Goal: Information Seeking & Learning: Learn about a topic

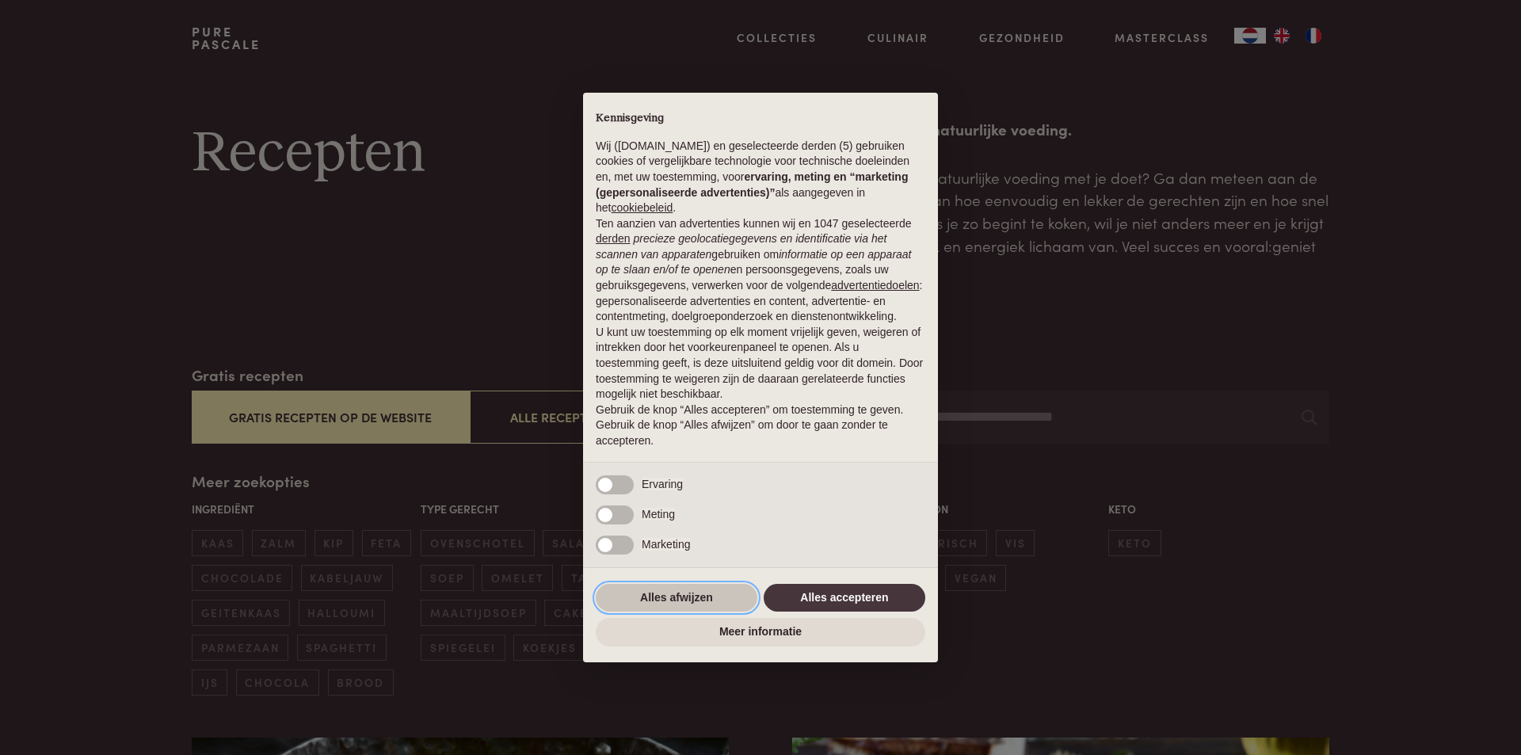
click at [682, 592] on button "Alles afwijzen" at bounding box center [677, 598] width 162 height 29
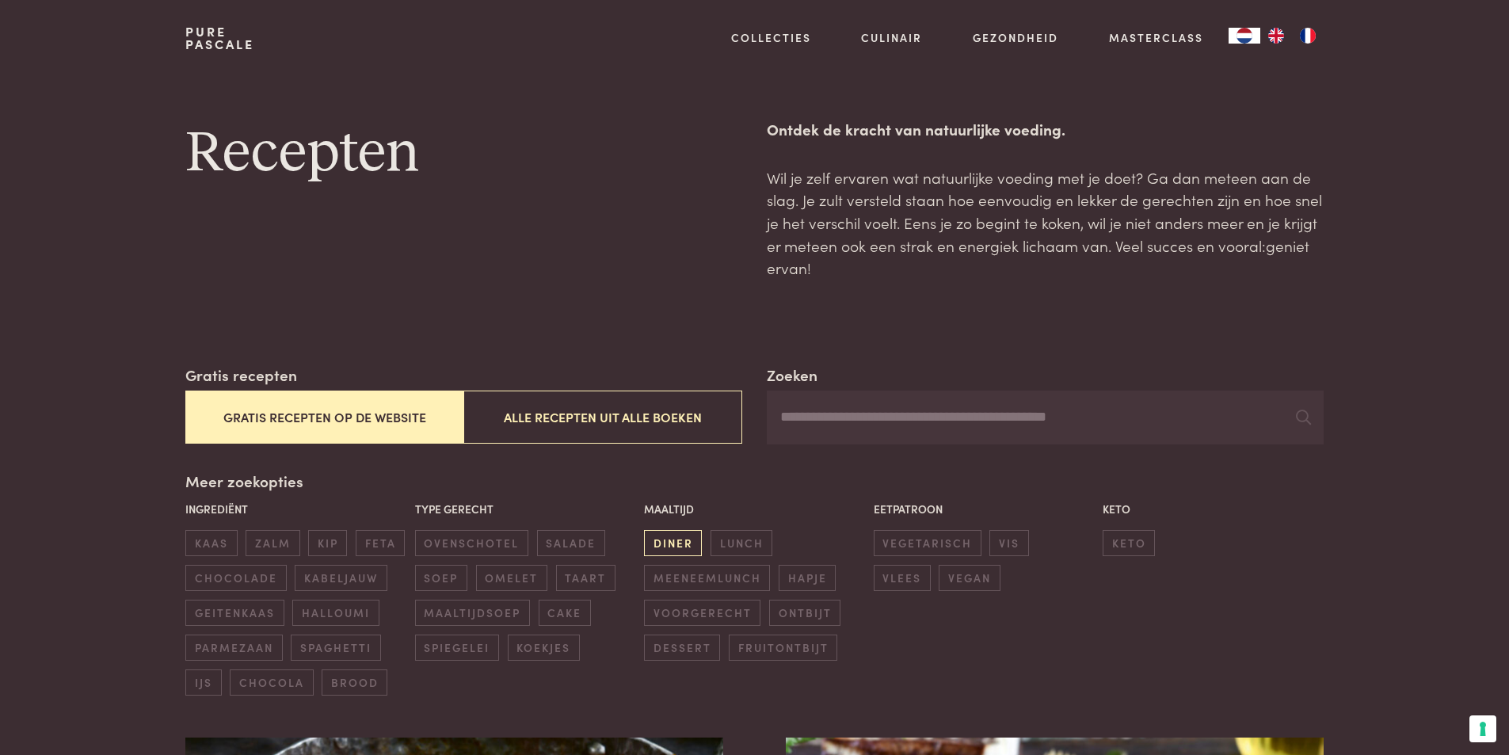
click at [668, 541] on span "diner" at bounding box center [673, 543] width 58 height 26
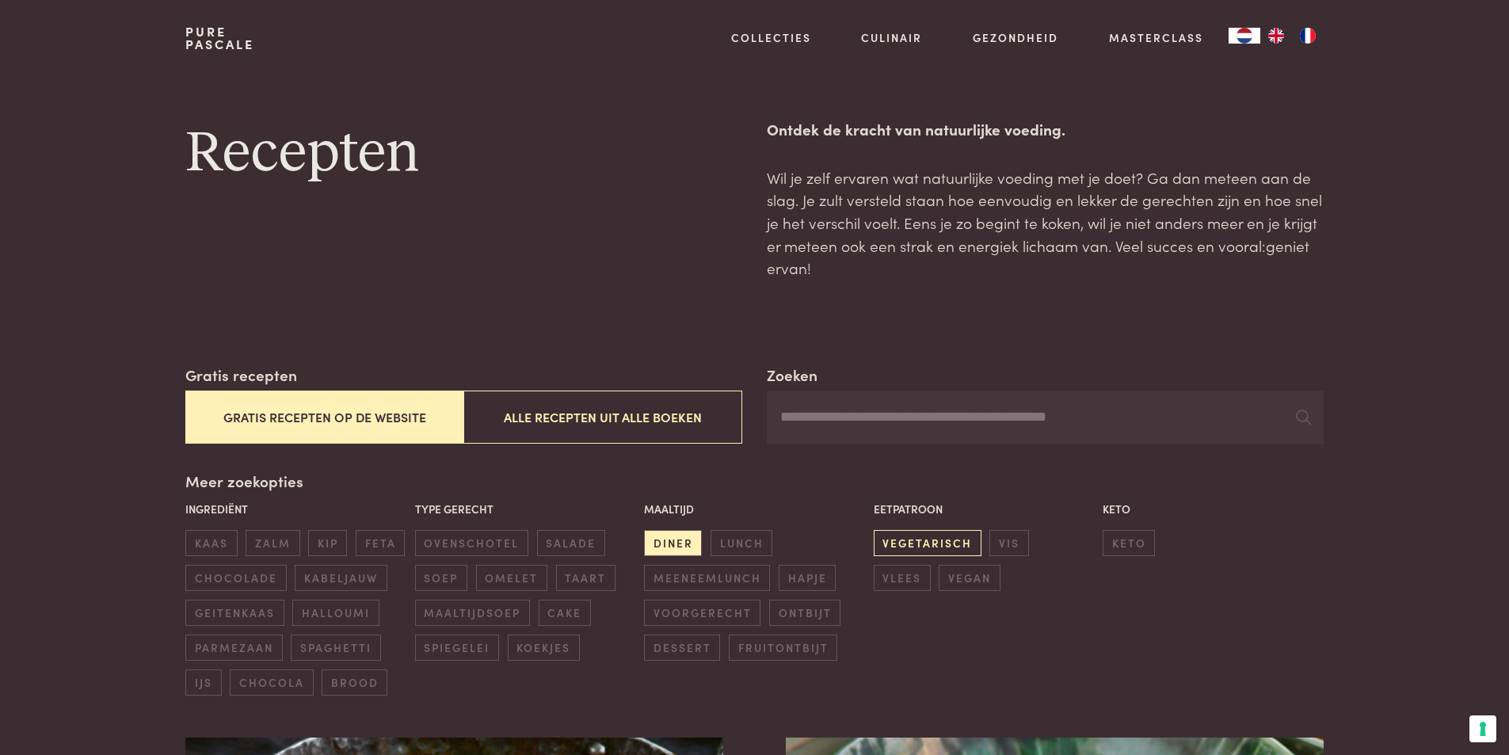
click at [935, 539] on span "vegetarisch" at bounding box center [928, 543] width 108 height 26
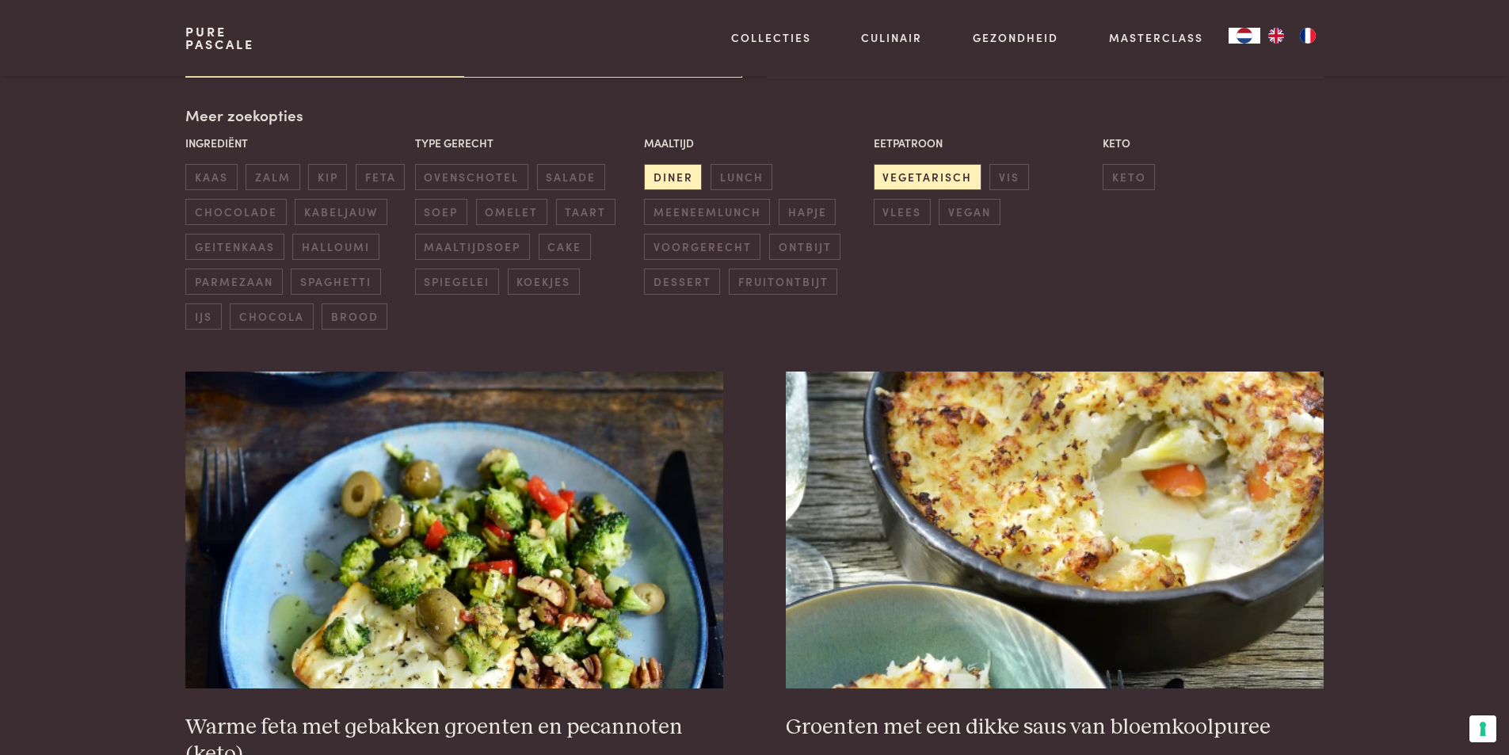
scroll to position [364, 0]
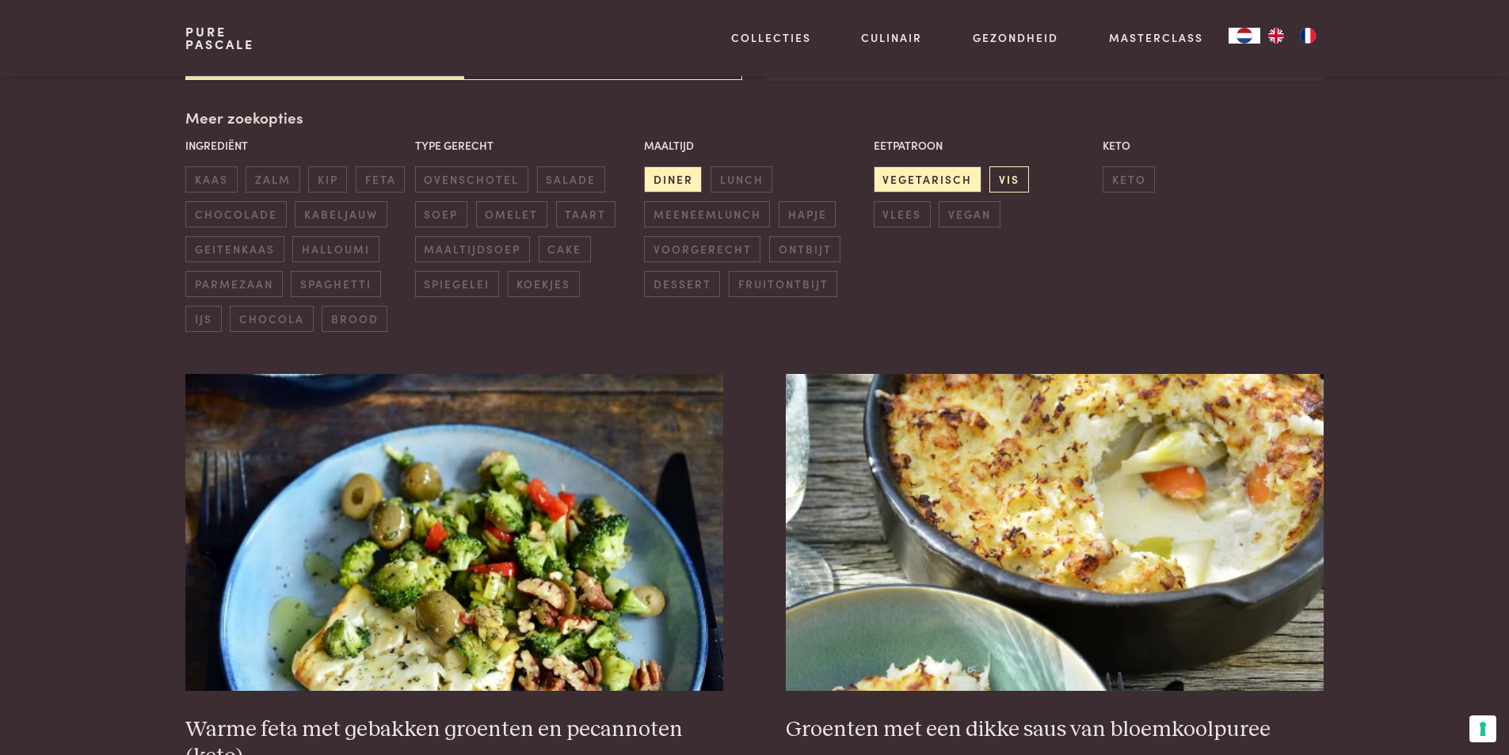
click at [1010, 180] on span "vis" at bounding box center [1008, 179] width 39 height 26
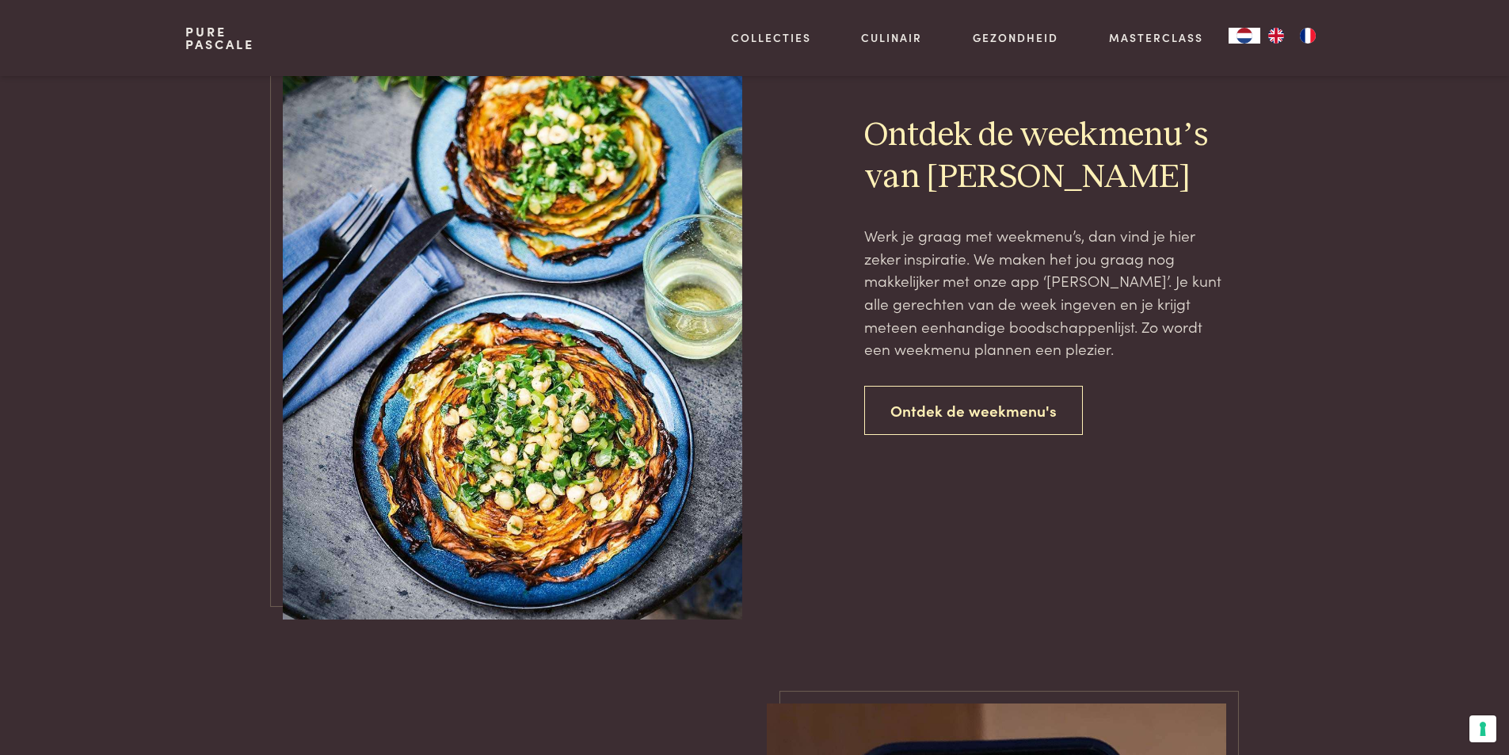
scroll to position [643, 0]
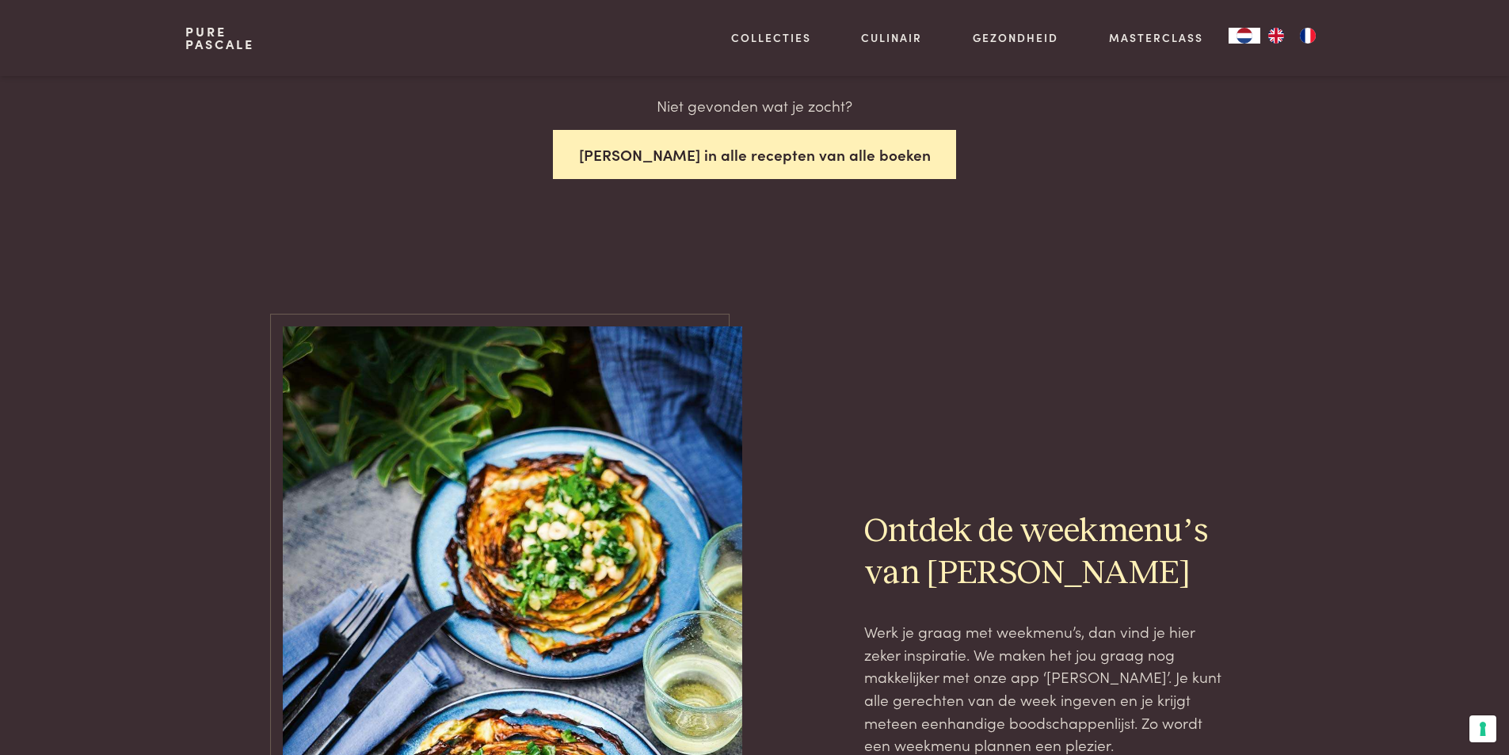
click at [744, 149] on button "[PERSON_NAME] in alle recepten van alle boeken" at bounding box center [755, 155] width 404 height 50
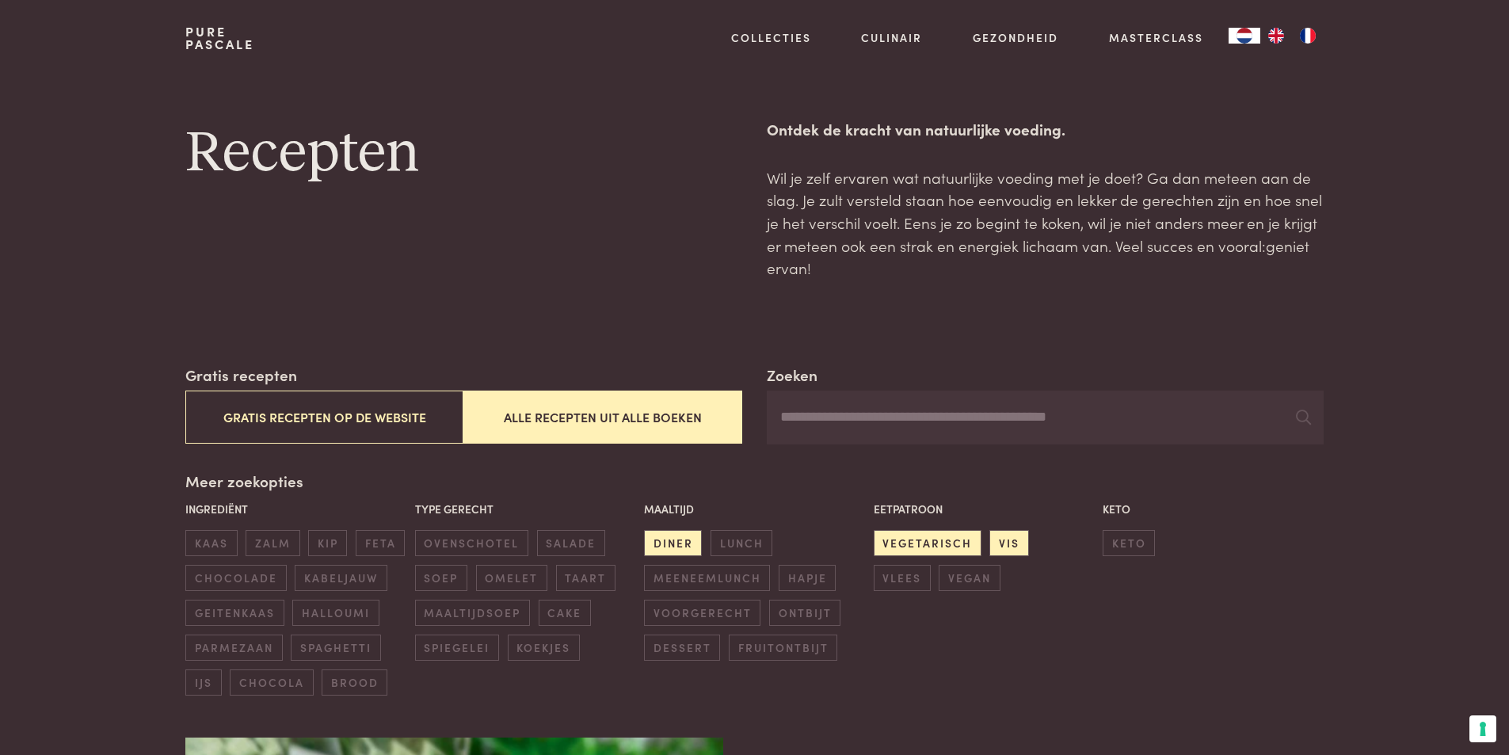
click at [835, 421] on input "Zoeken" at bounding box center [1045, 417] width 556 height 54
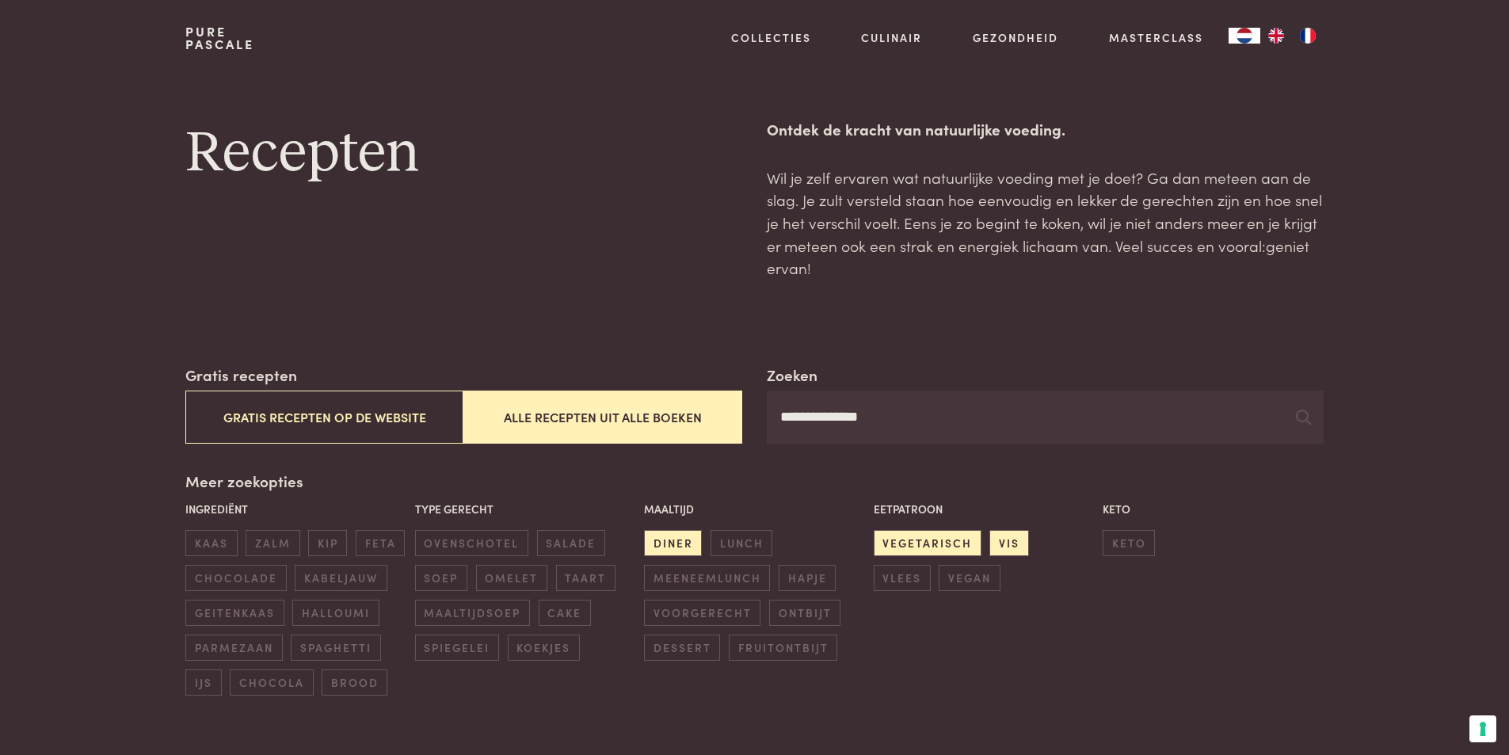
type input "**********"
click at [1304, 422] on icon at bounding box center [1303, 416] width 15 height 15
click at [1303, 416] on icon at bounding box center [1303, 416] width 15 height 15
